Goal: Find specific page/section: Find specific page/section

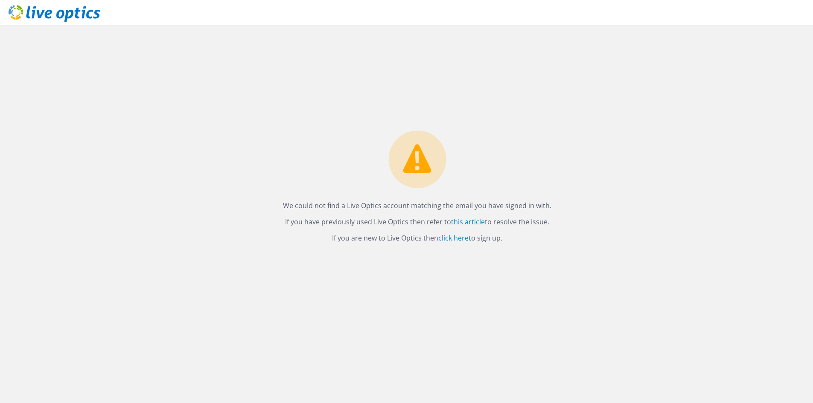
click at [591, 73] on div "We could not find a Live Optics account matching the email you have signed in w…" at bounding box center [417, 215] width 792 height 378
click at [49, 6] on icon at bounding box center [55, 13] width 92 height 17
